Goal: Information Seeking & Learning: Learn about a topic

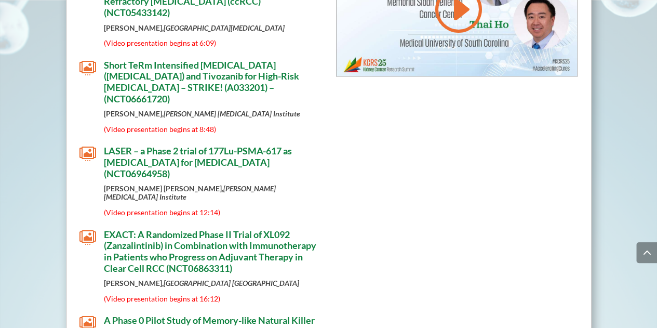
scroll to position [2748, 0]
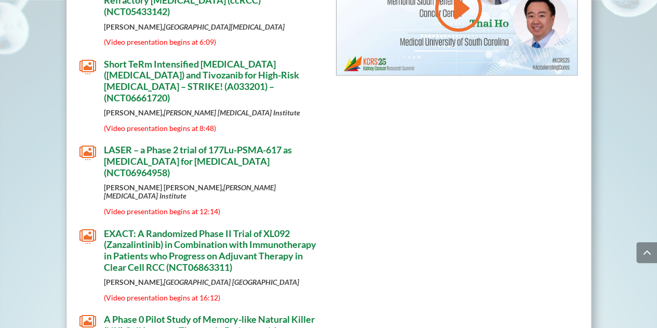
drag, startPoint x: 265, startPoint y: 163, endPoint x: 246, endPoint y: 203, distance: 43.7
click at [246, 293] on p "(Video presentation begins at 16:12)" at bounding box center [212, 297] width 217 height 8
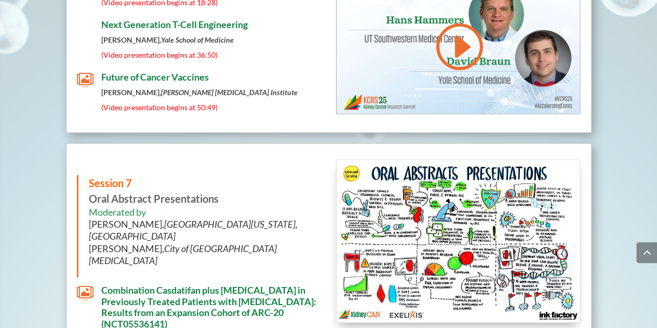
scroll to position [4954, 0]
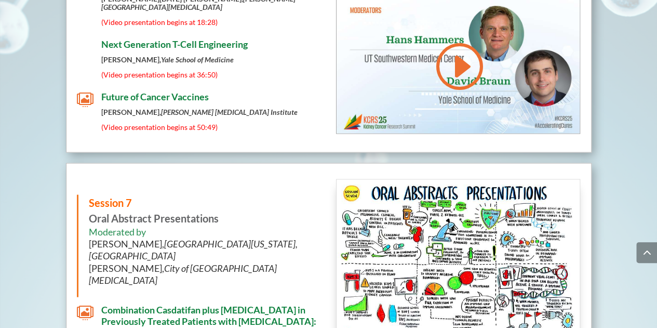
scroll to position [5066, 0]
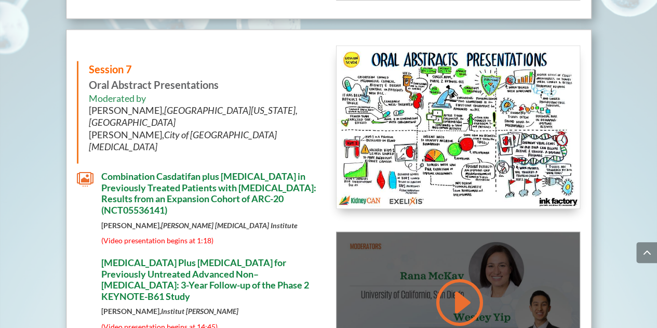
click at [481, 276] on link at bounding box center [458, 302] width 50 height 52
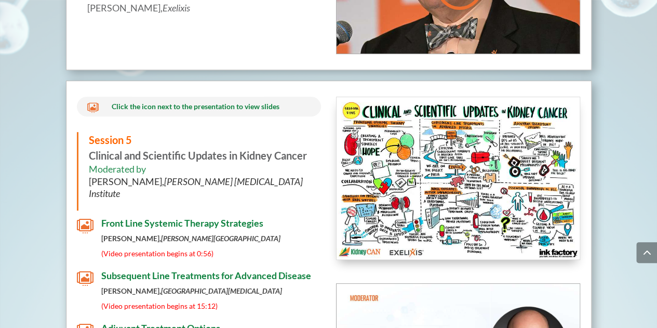
scroll to position [4162, 0]
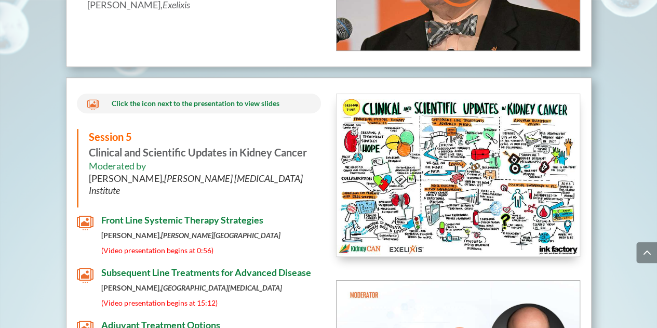
drag, startPoint x: 238, startPoint y: 64, endPoint x: 223, endPoint y: 65, distance: 15.1
click at [221, 214] on span "Front Line Systemic Therapy Strategies" at bounding box center [182, 219] width 162 height 11
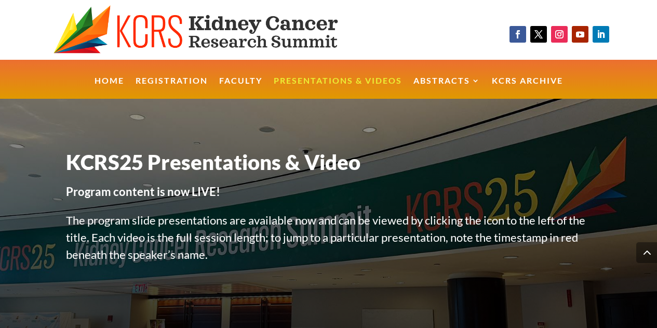
scroll to position [4954, 0]
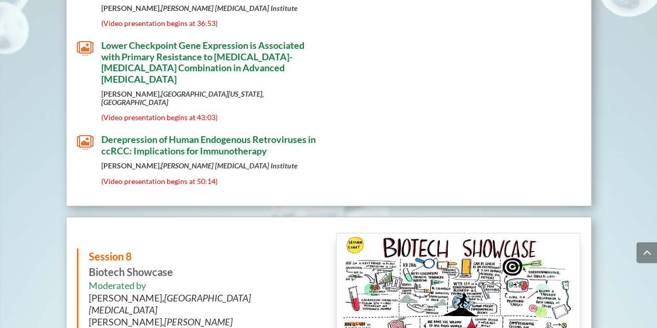
scroll to position [5543, 0]
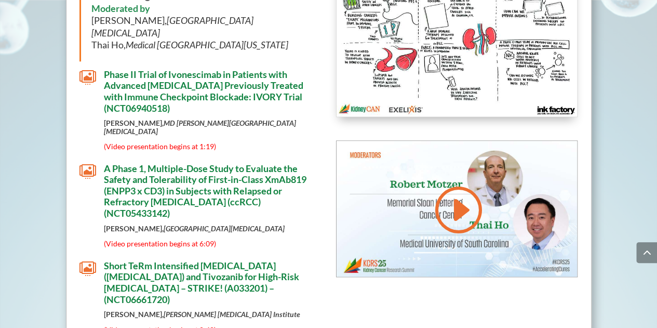
scroll to position [2550, 0]
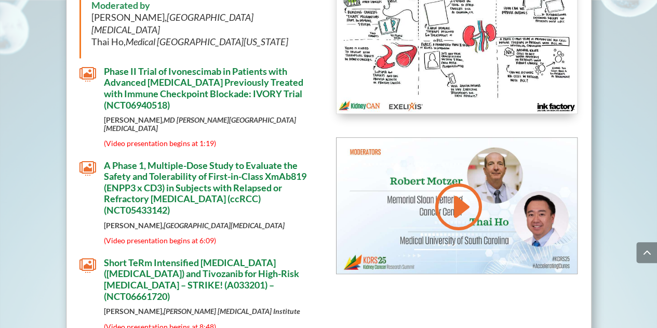
drag, startPoint x: 228, startPoint y: 196, endPoint x: 158, endPoint y: 197, distance: 69.1
drag, startPoint x: 158, startPoint y: 197, endPoint x: 161, endPoint y: 206, distance: 8.7
click at [161, 257] on span "Short TeRm Intensified [MEDICAL_DATA] ([MEDICAL_DATA]) and Tivozanib for High-R…" at bounding box center [201, 279] width 195 height 45
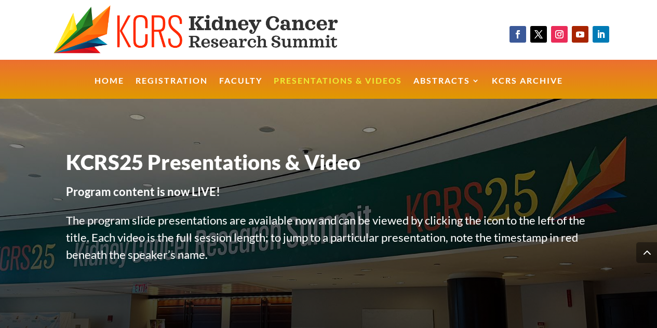
scroll to position [4162, 0]
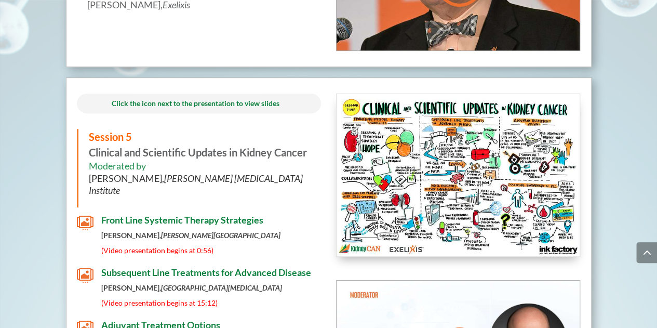
click at [244, 267] on span "Subsequent Line Treatments for Advanced Disease" at bounding box center [206, 272] width 210 height 11
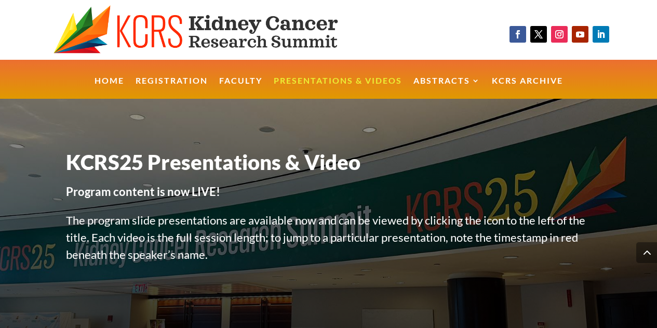
scroll to position [4162, 0]
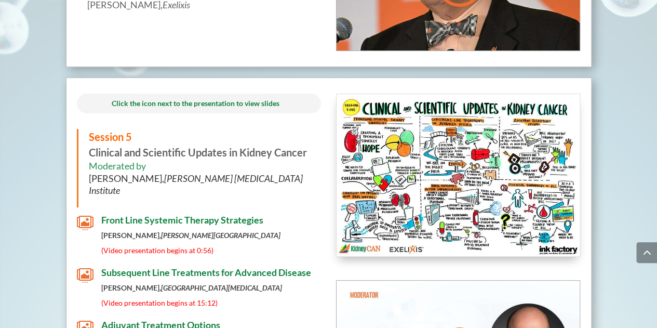
click at [194, 319] on span "Adjuvant Treatment Options" at bounding box center [160, 324] width 119 height 11
